Goal: Task Accomplishment & Management: Manage account settings

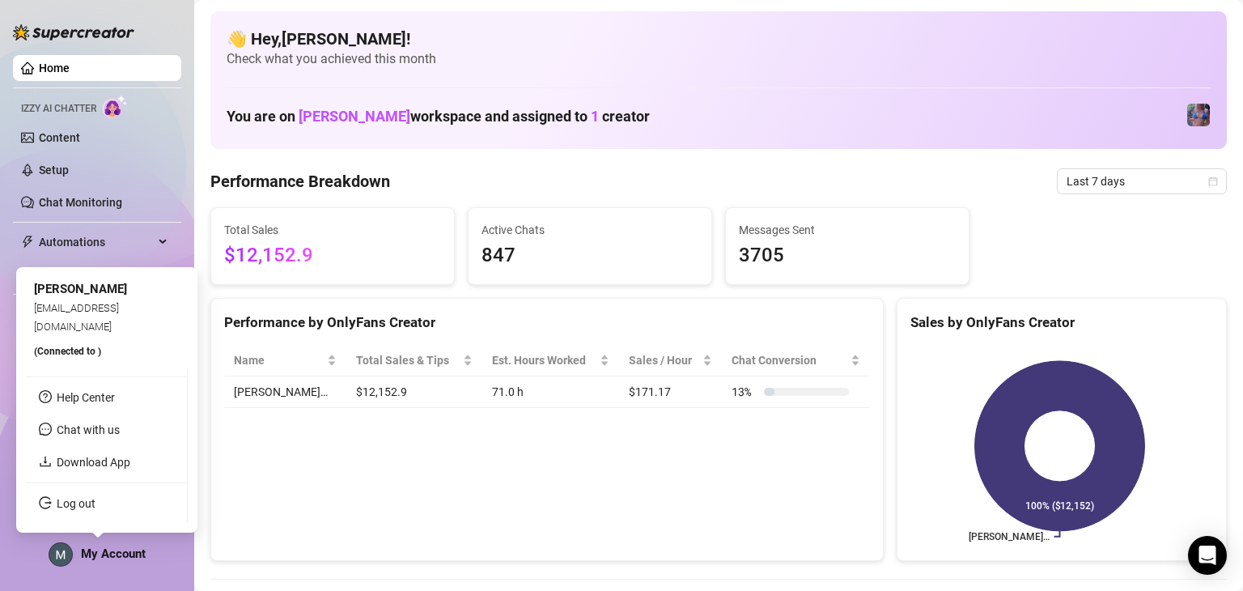
click at [113, 556] on span "My Account" at bounding box center [113, 553] width 65 height 15
click at [96, 499] on link "Log out" at bounding box center [76, 503] width 39 height 13
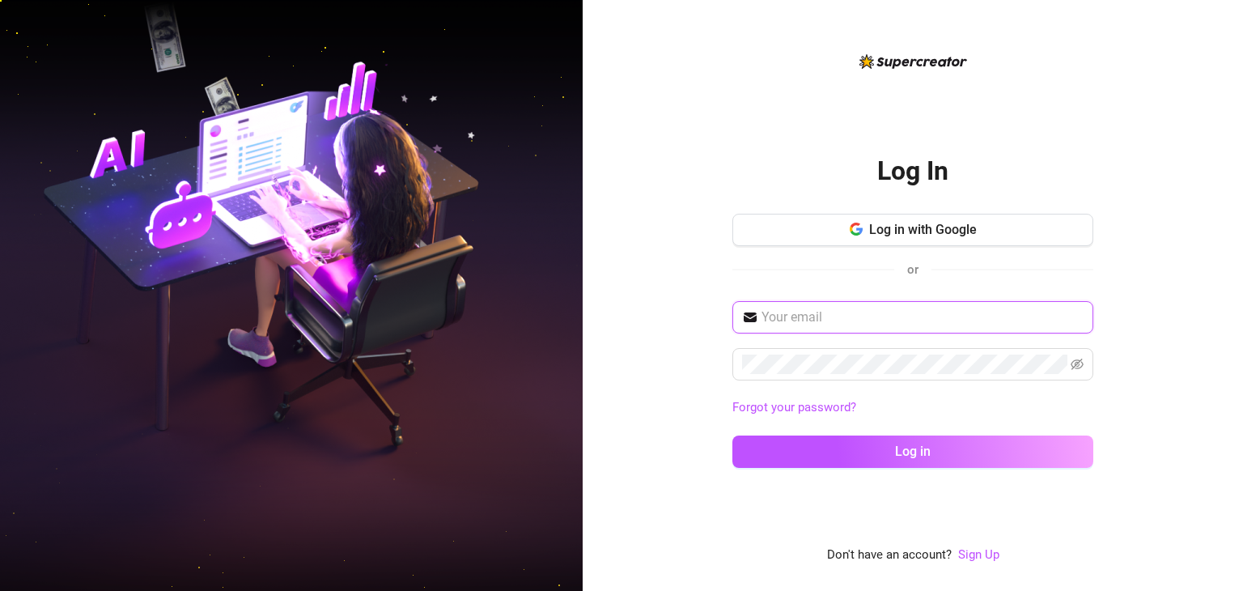
click at [501, 318] on input "text" at bounding box center [923, 317] width 322 height 19
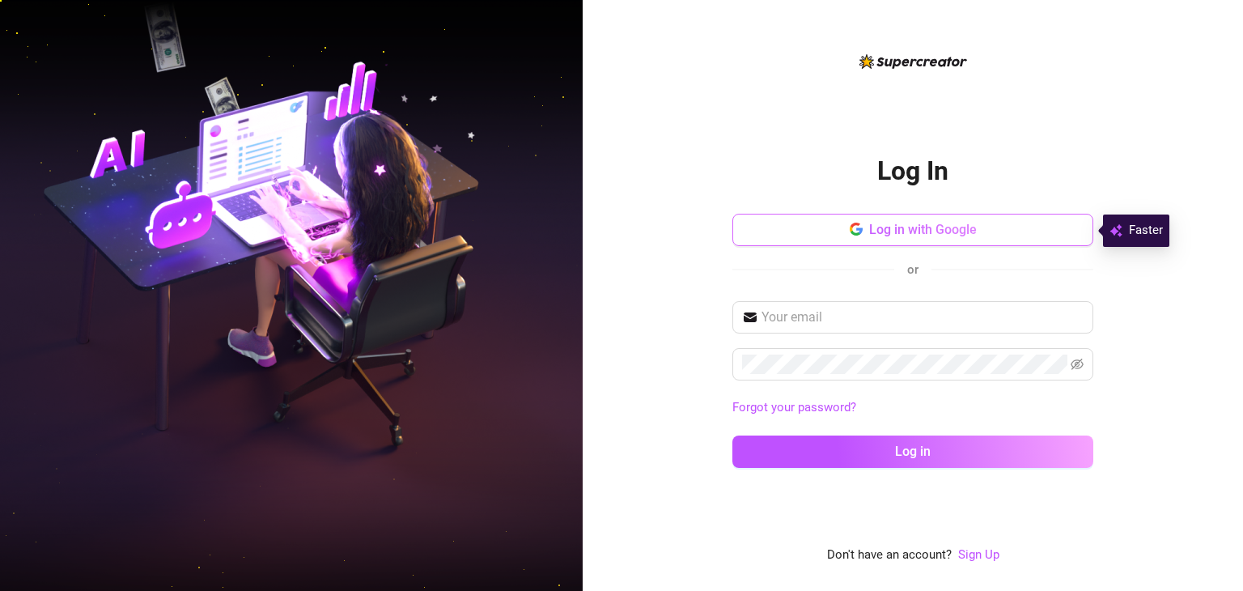
click at [501, 226] on span "Log in with Google" at bounding box center [923, 229] width 108 height 15
